Goal: Go to known website: Go to known website

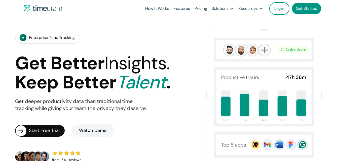
click at [280, 13] on link "Login" at bounding box center [279, 8] width 20 height 13
